Goal: Transaction & Acquisition: Purchase product/service

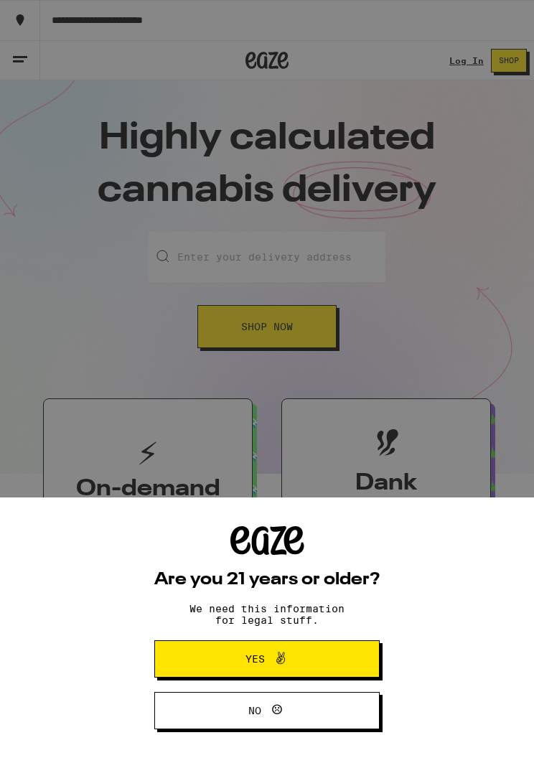
click at [298, 663] on span "Yes" at bounding box center [267, 659] width 109 height 19
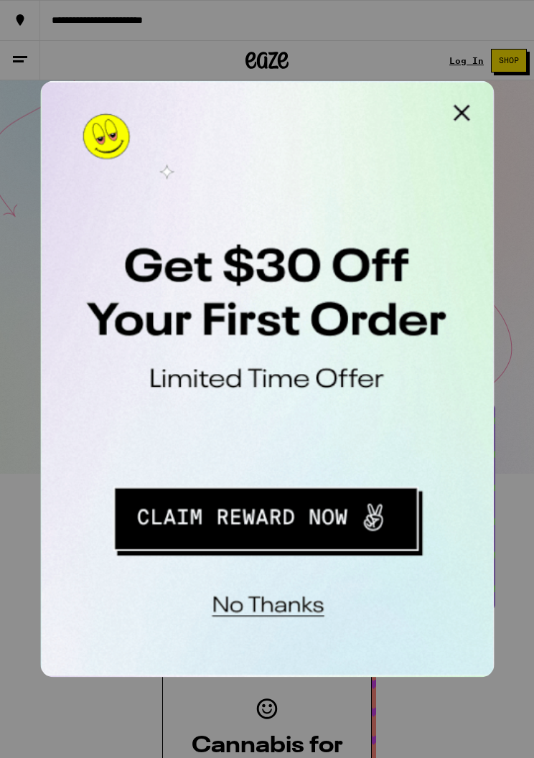
click at [153, 312] on button "No thanks" at bounding box center [135, 312] width 106 height 29
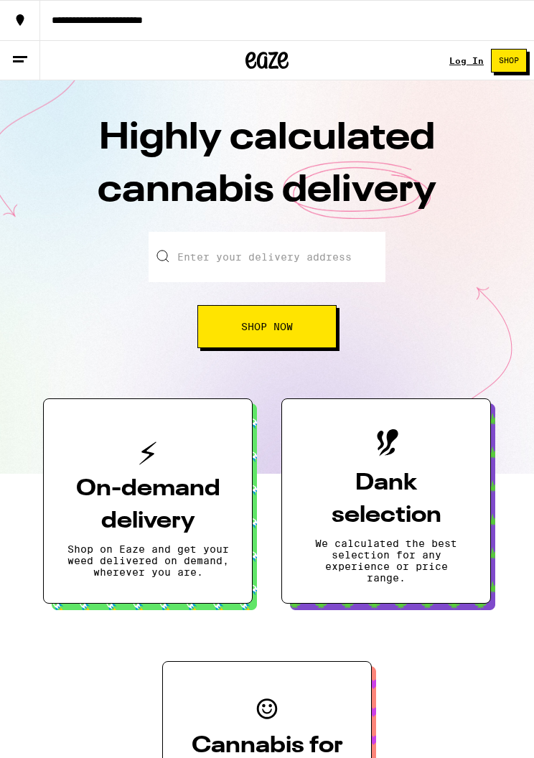
click at [193, 9] on button "**********" at bounding box center [267, 20] width 534 height 40
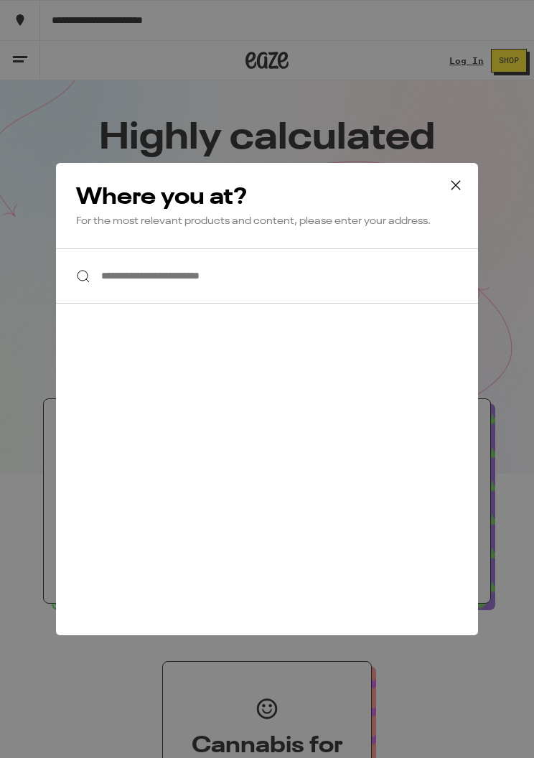
click at [210, 282] on input "**********" at bounding box center [267, 275] width 422 height 55
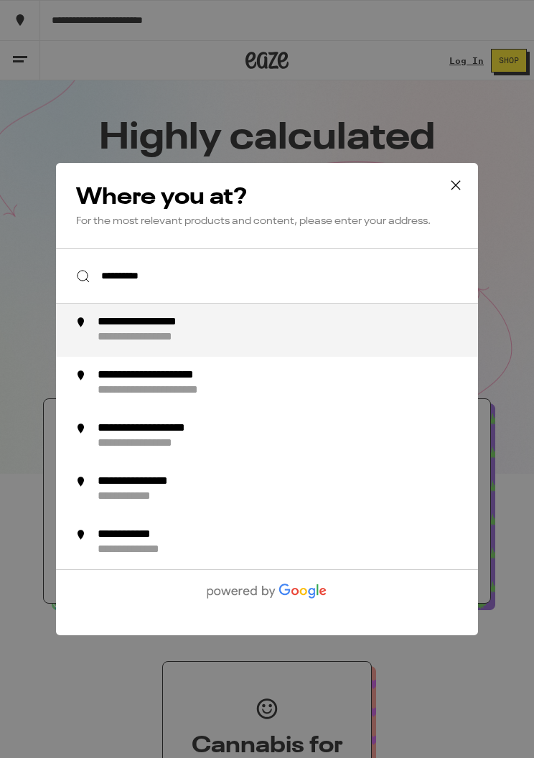
click at [311, 335] on div "**********" at bounding box center [293, 330] width 394 height 30
type input "**********"
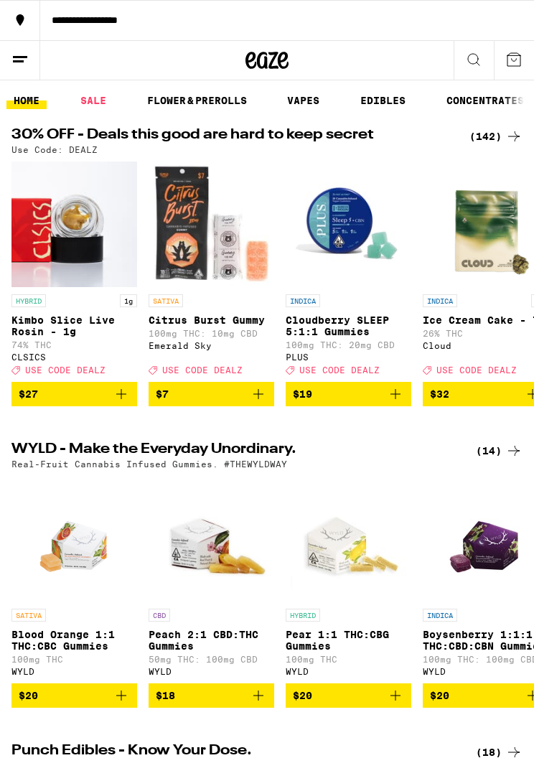
click at [31, 57] on button at bounding box center [20, 60] width 40 height 39
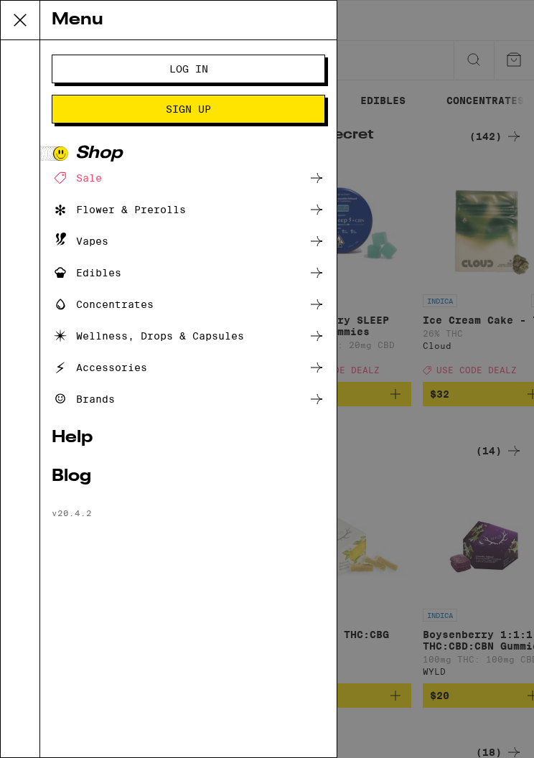
click at [229, 68] on span "Log In" at bounding box center [188, 69] width 157 height 10
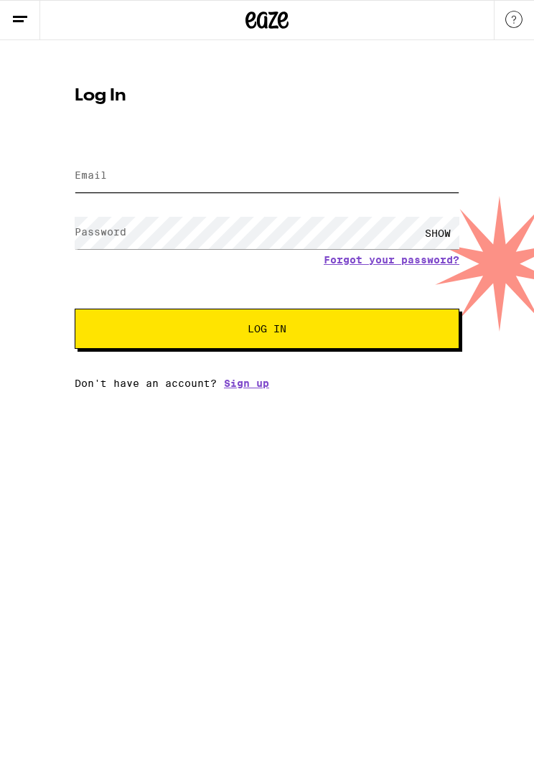
click at [202, 179] on input "Email" at bounding box center [267, 176] width 385 height 32
type input "martyj101st@gmail.com"
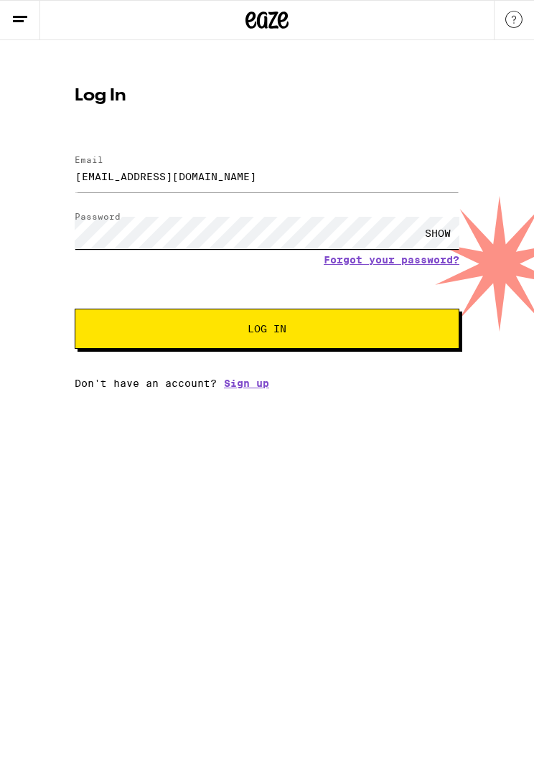
click at [267, 331] on button "Log In" at bounding box center [267, 329] width 385 height 40
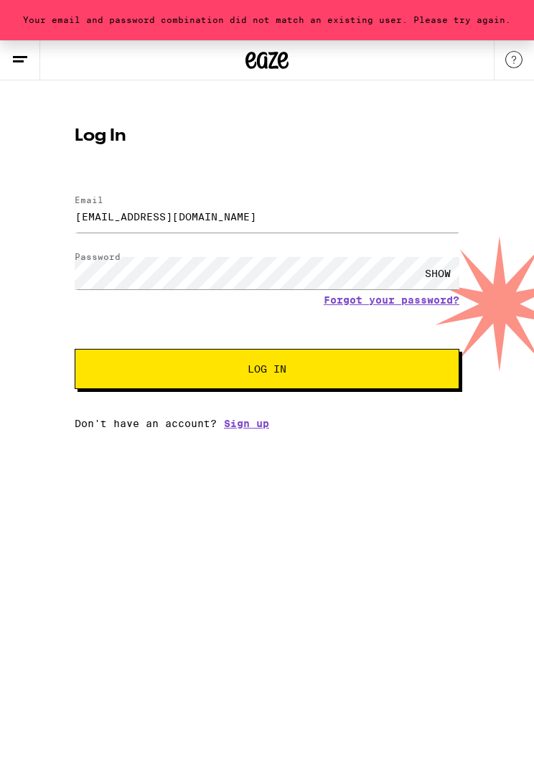
click at [413, 305] on link "Forgot your password?" at bounding box center [392, 299] width 136 height 11
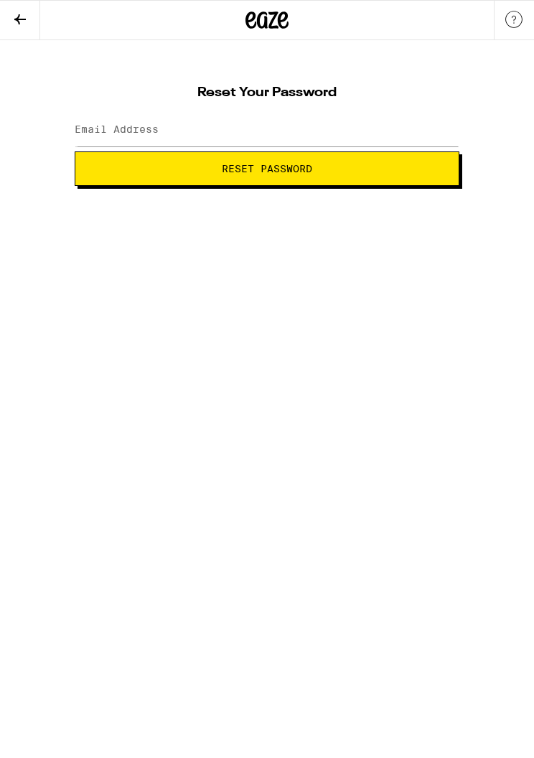
click at [235, 167] on span "Reset Password" at bounding box center [267, 169] width 90 height 10
click at [202, 126] on input "Email Address" at bounding box center [267, 130] width 385 height 32
type input "marty"
type input "martyj101st@gmail.com"
click at [303, 170] on span "Reset Password" at bounding box center [267, 169] width 90 height 10
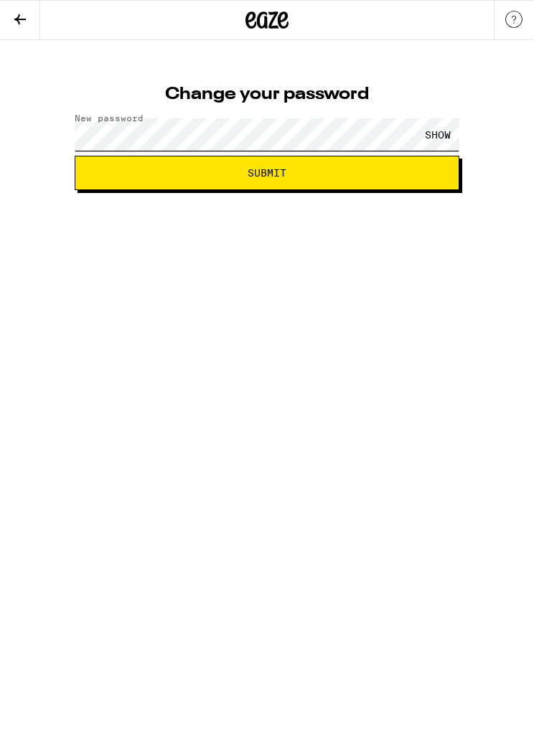
click at [267, 173] on button "Submit" at bounding box center [267, 173] width 385 height 34
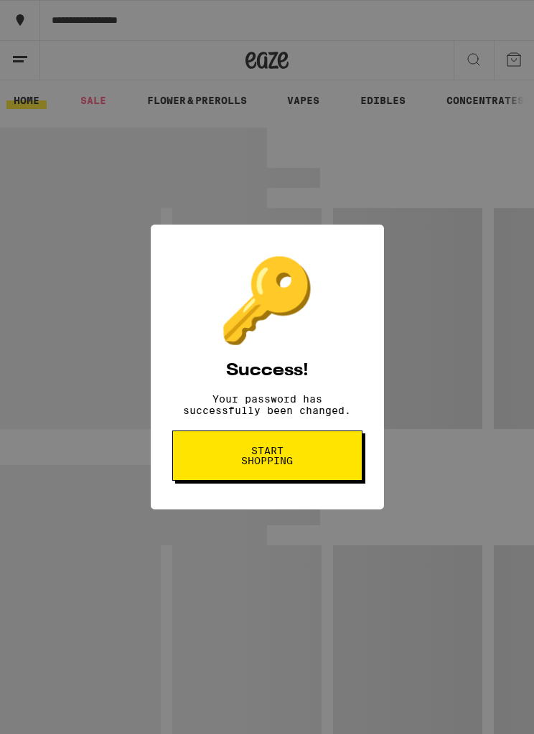
click at [295, 462] on span "Start shopping" at bounding box center [267, 456] width 74 height 20
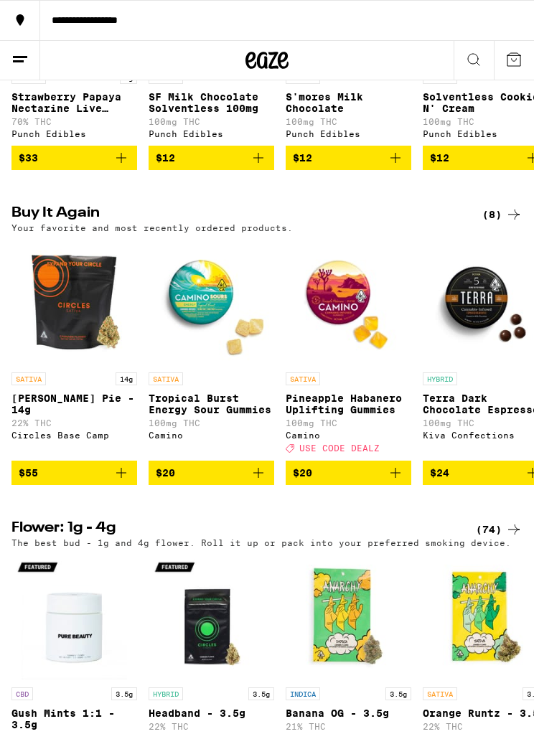
click at [112, 482] on span "$55" at bounding box center [74, 472] width 111 height 17
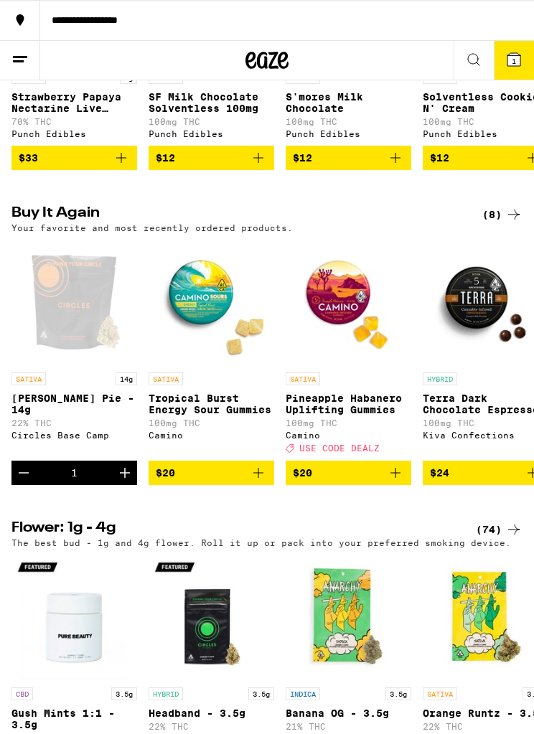
click at [129, 482] on icon "Increment" at bounding box center [124, 472] width 17 height 17
click at [523, 65] on button "2" at bounding box center [514, 60] width 40 height 39
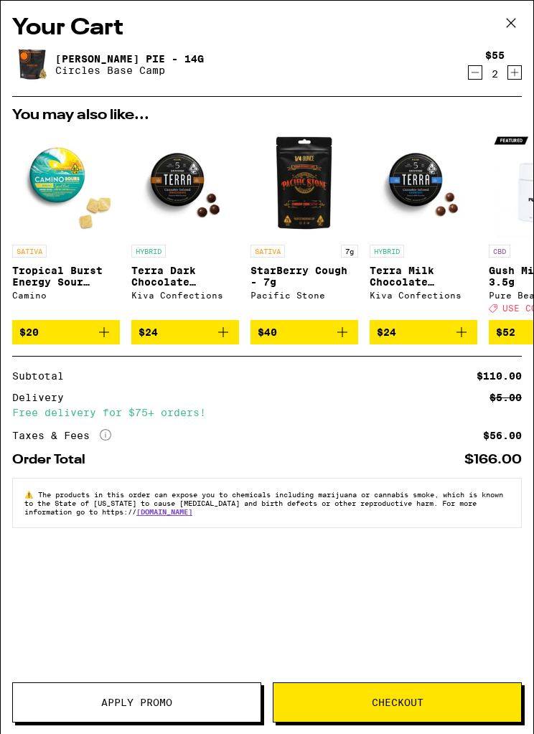
click at [403, 676] on div "Your Cart [PERSON_NAME] Pie - 14g Circles Base Camp $55 2 You may also like... …" at bounding box center [267, 346] width 533 height 691
click at [399, 698] on span "Checkout" at bounding box center [398, 703] width 52 height 10
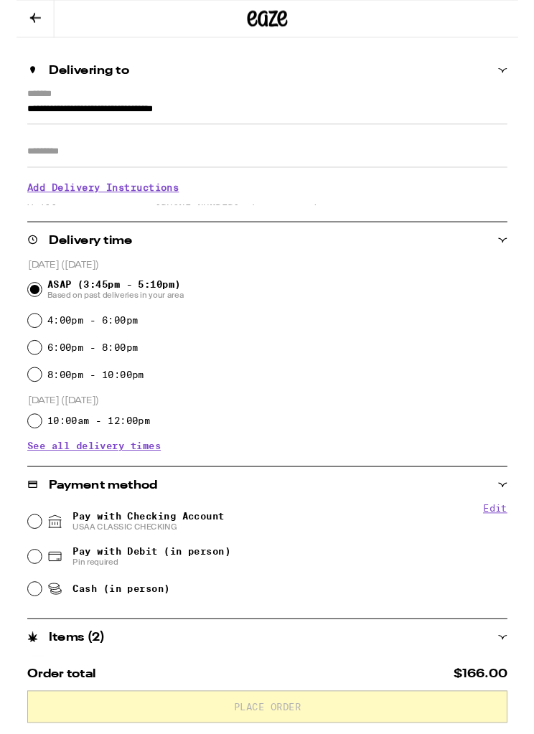
scroll to position [109, 0]
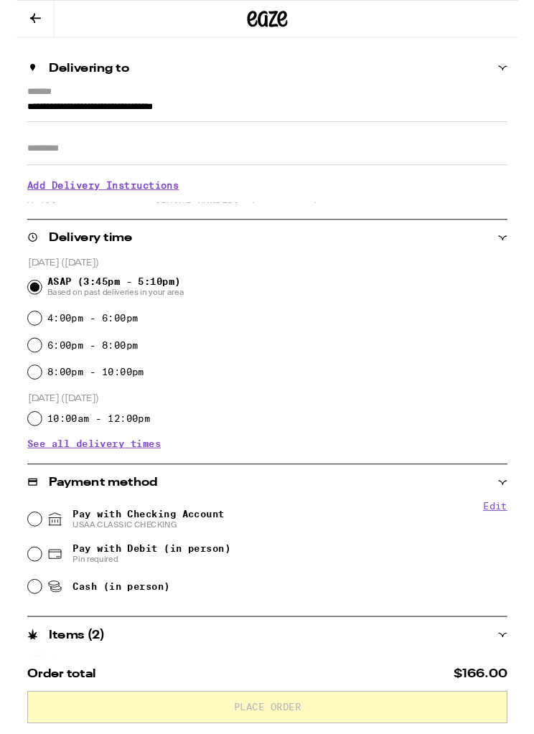
click at [43, 564] on span "Pay with Checking Account USAA CLASSIC CHECKING" at bounding box center [126, 552] width 189 height 23
click at [27, 560] on input "Pay with Checking Account USAA CLASSIC CHECKING" at bounding box center [19, 553] width 14 height 14
radio input "true"
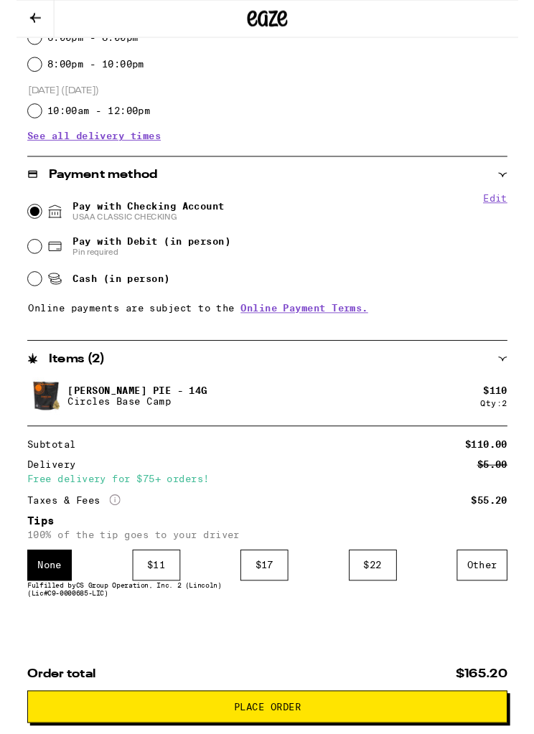
scroll to position [437, 0]
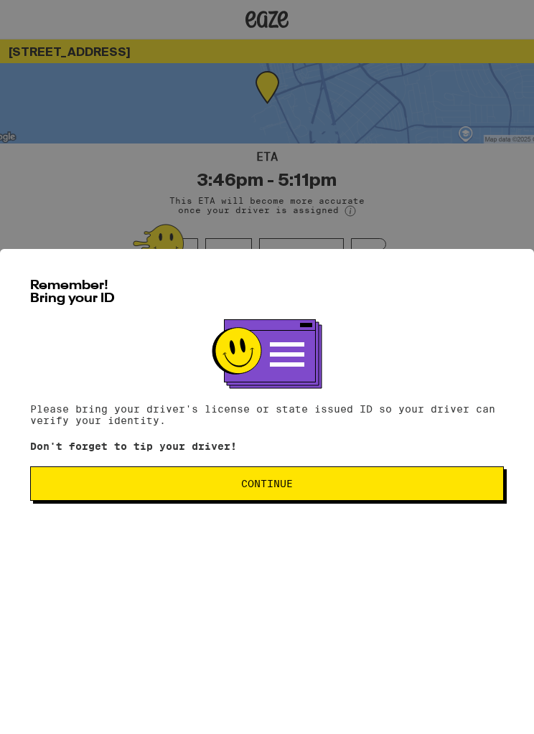
click at [324, 502] on button "Continue" at bounding box center [267, 484] width 474 height 34
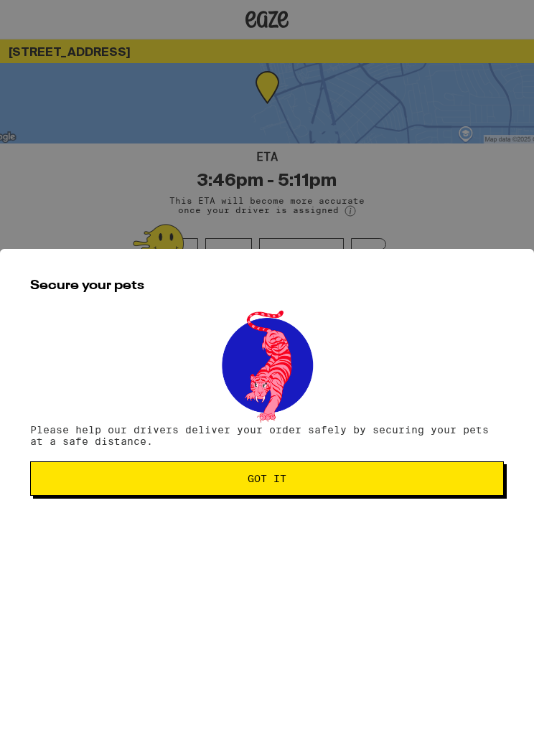
click at [314, 483] on span "Got it" at bounding box center [266, 480] width 449 height 10
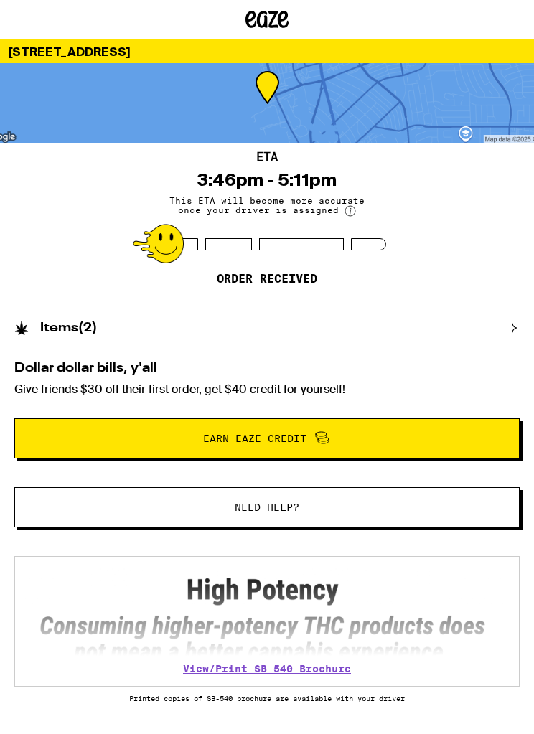
click at [531, 264] on div "ETA 3:46pm - 5:11pm This ETA will become more accurate once your driver is assi…" at bounding box center [267, 226] width 534 height 165
